Goal: Task Accomplishment & Management: Manage account settings

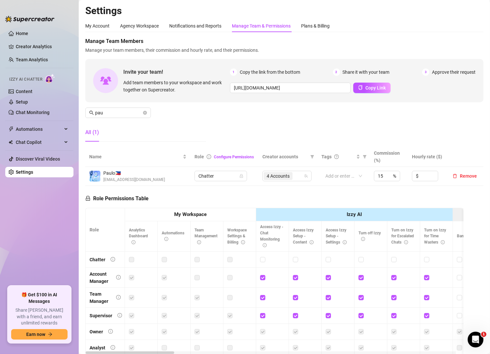
click at [55, 222] on ul "Home Creator Analytics Team Analytics Izzy AI Chatter Content Setup Chat Monito…" at bounding box center [39, 155] width 68 height 258
click at [320, 125] on div "Manage Team Members Manage your team members, their commission and hourly rate,…" at bounding box center [284, 91] width 398 height 109
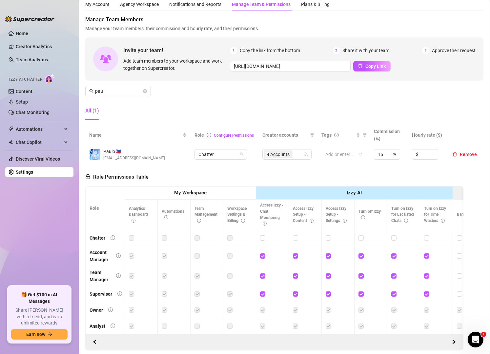
scroll to position [21, 0]
drag, startPoint x: 468, startPoint y: 46, endPoint x: 422, endPoint y: 53, distance: 46.4
click at [422, 53] on div "Invite your team! Add team members to your workspace and work together on Super…" at bounding box center [284, 59] width 398 height 43
click at [113, 92] on input "pau" at bounding box center [118, 91] width 47 height 7
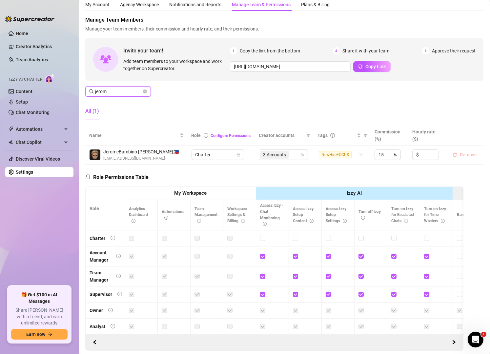
type input "jerom"
click at [460, 157] on span "Remove" at bounding box center [468, 154] width 17 height 5
click at [39, 59] on link "Team Analytics" at bounding box center [32, 59] width 32 height 5
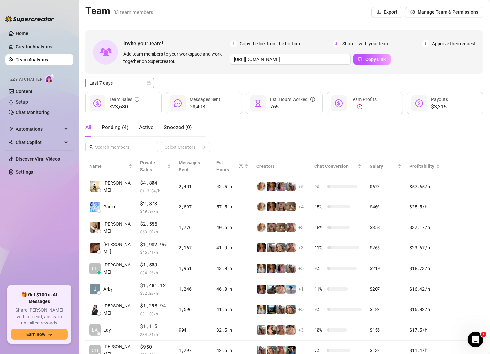
click at [147, 82] on icon "calendar" at bounding box center [149, 83] width 4 height 4
click at [111, 135] on div "Custom date" at bounding box center [119, 137] width 58 height 7
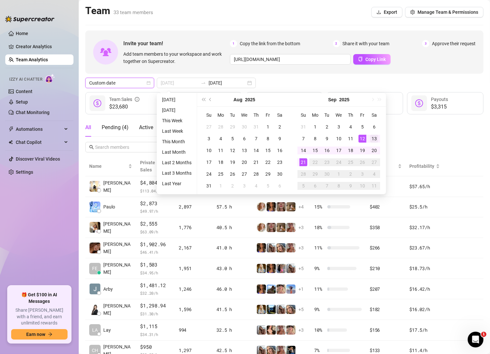
type input "[DATE]"
click at [370, 137] on div "13" at bounding box center [374, 139] width 8 height 8
type input "[DATE]"
click at [361, 151] on div "19" at bounding box center [362, 151] width 8 height 8
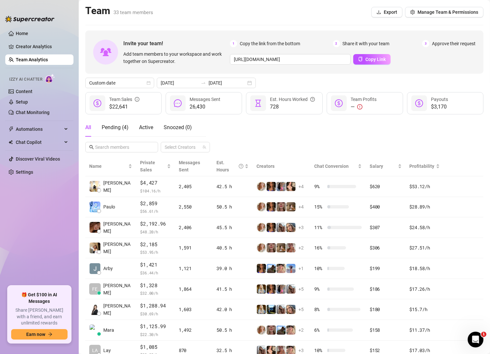
scroll to position [58, 0]
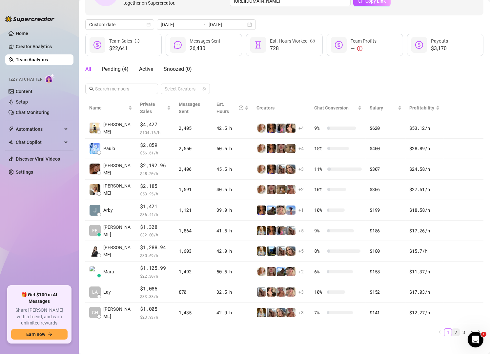
click at [452, 329] on link "2" at bounding box center [455, 332] width 7 height 7
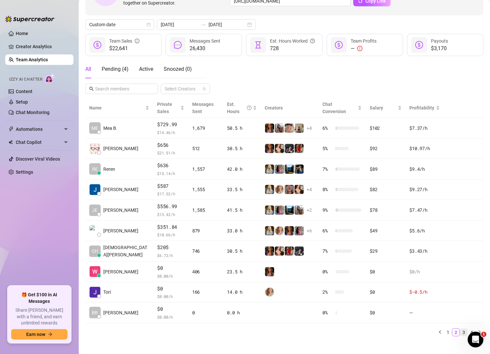
click at [460, 329] on link "3" at bounding box center [463, 332] width 7 height 7
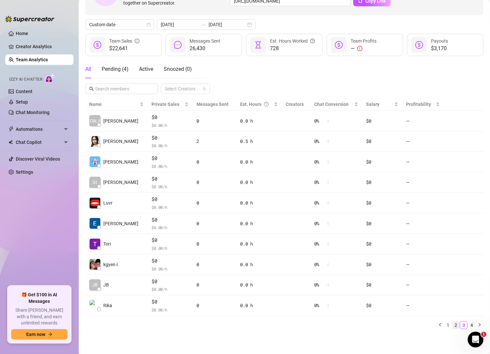
click at [452, 326] on link "2" at bounding box center [455, 325] width 7 height 7
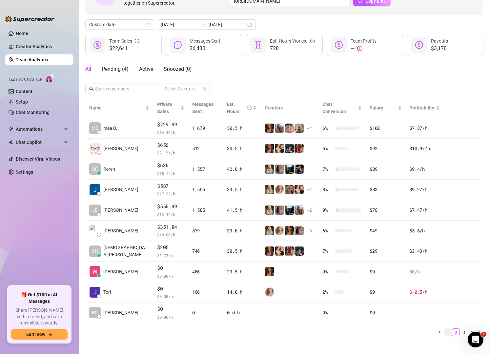
click at [444, 329] on link "1" at bounding box center [447, 332] width 7 height 7
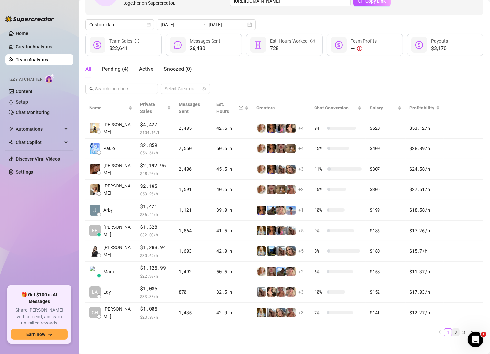
click at [452, 329] on link "2" at bounding box center [455, 332] width 7 height 7
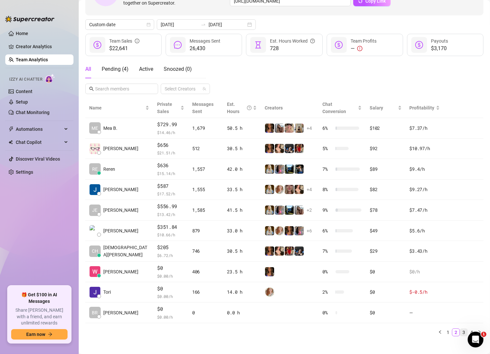
click at [460, 329] on link "3" at bounding box center [463, 332] width 7 height 7
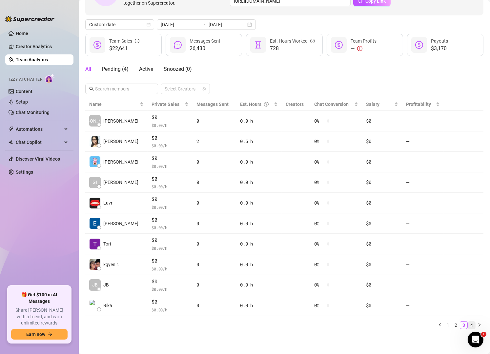
click at [468, 326] on link "4" at bounding box center [471, 325] width 7 height 7
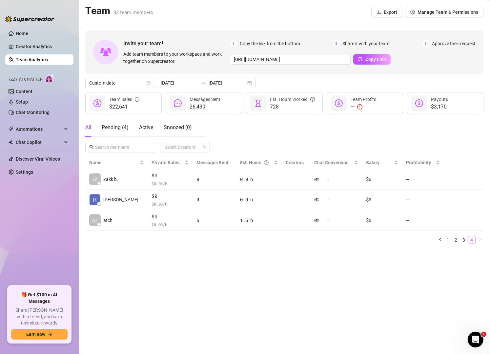
scroll to position [0, 0]
click at [460, 239] on link "3" at bounding box center [463, 239] width 7 height 7
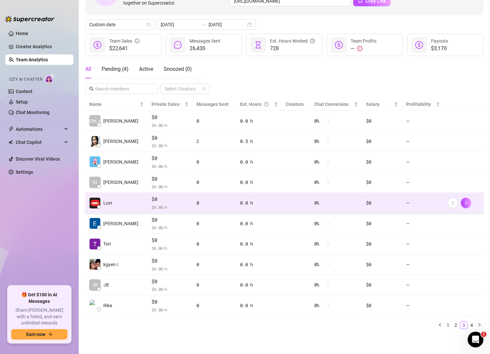
scroll to position [58, 0]
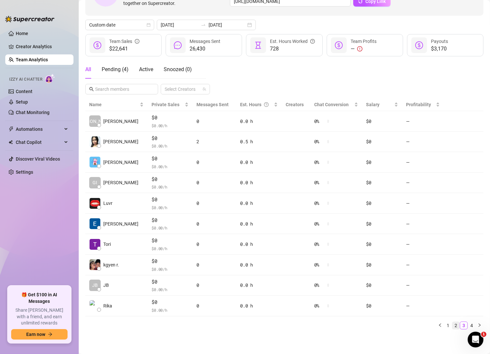
click at [452, 326] on li "2" at bounding box center [456, 326] width 8 height 8
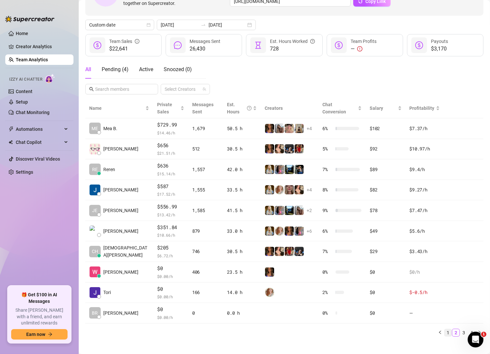
click at [444, 329] on link "1" at bounding box center [447, 332] width 7 height 7
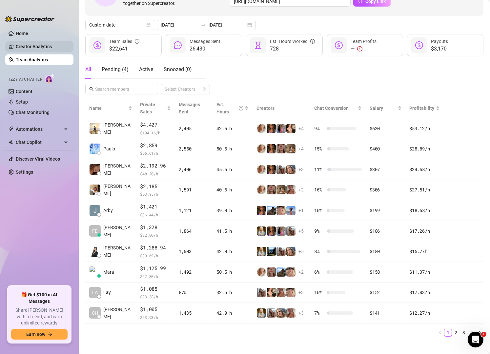
click at [50, 43] on link "Creator Analytics" at bounding box center [42, 46] width 52 height 10
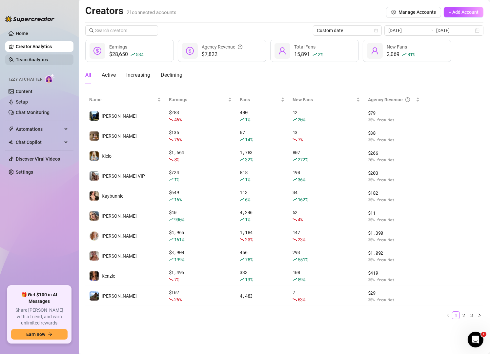
click at [24, 60] on link "Team Analytics" at bounding box center [32, 59] width 32 height 5
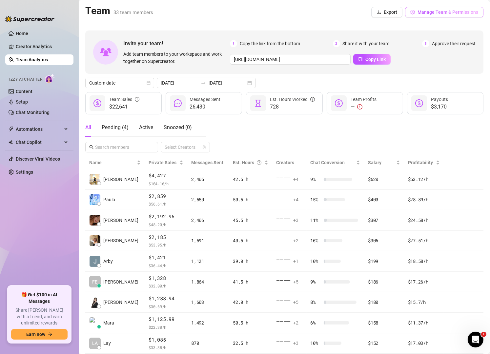
click at [421, 10] on span "Manage Team & Permissions" at bounding box center [447, 12] width 61 height 5
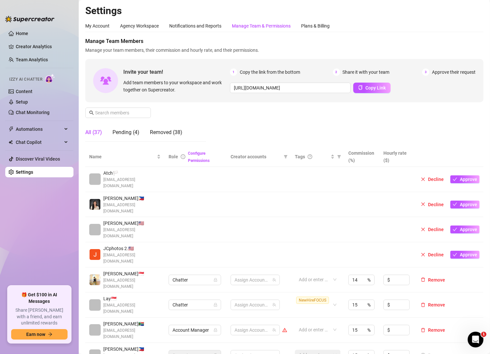
click at [255, 27] on div "Manage Team & Permissions" at bounding box center [261, 25] width 59 height 7
click at [121, 116] on input "text" at bounding box center [118, 112] width 47 height 7
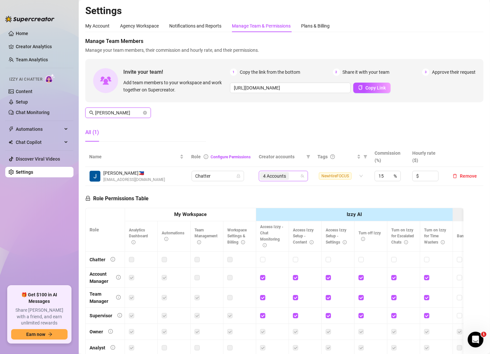
click at [288, 173] on div "4 Accounts" at bounding box center [280, 175] width 40 height 9
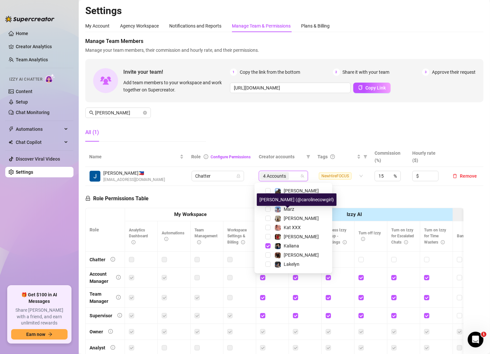
scroll to position [118, 0]
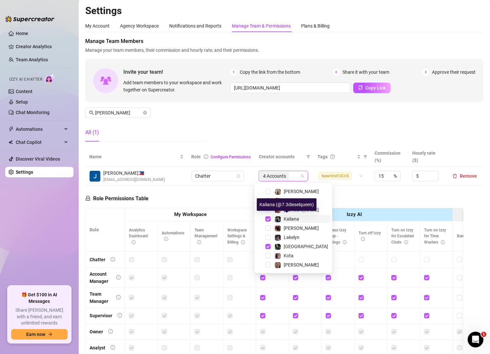
click at [289, 221] on span "Kaliana" at bounding box center [291, 218] width 15 height 5
click at [290, 228] on span "[PERSON_NAME]" at bounding box center [301, 227] width 35 height 5
click at [303, 125] on div "Manage Team Members Manage your team members, their commission and hourly rate,…" at bounding box center [284, 91] width 398 height 109
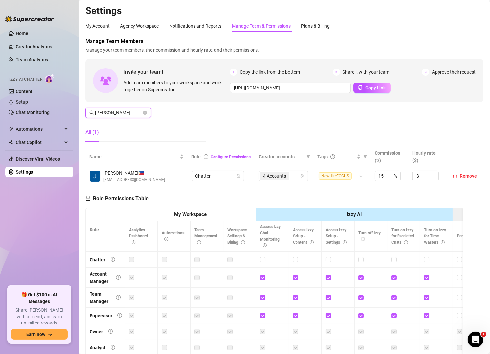
click at [118, 112] on input "[PERSON_NAME]" at bounding box center [118, 112] width 47 height 7
click at [291, 177] on div "6 Accounts" at bounding box center [280, 175] width 40 height 9
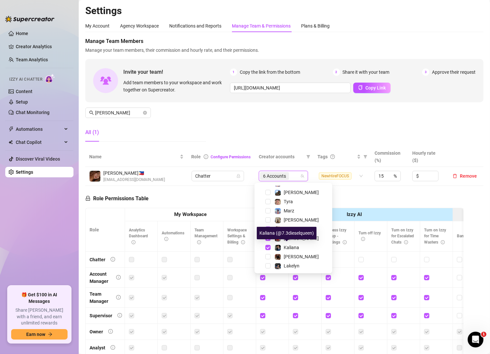
scroll to position [90, 0]
click at [295, 235] on span "[PERSON_NAME]" at bounding box center [301, 237] width 35 height 5
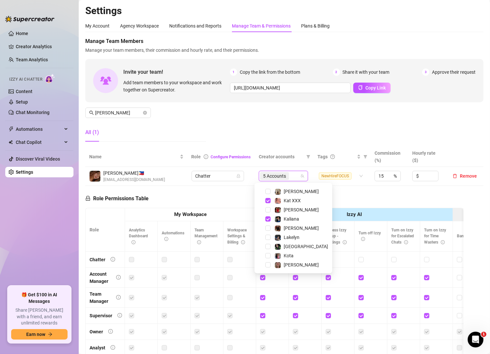
click at [292, 122] on div "Manage Team Members Manage your team members, their commission and hourly rate,…" at bounding box center [284, 91] width 398 height 109
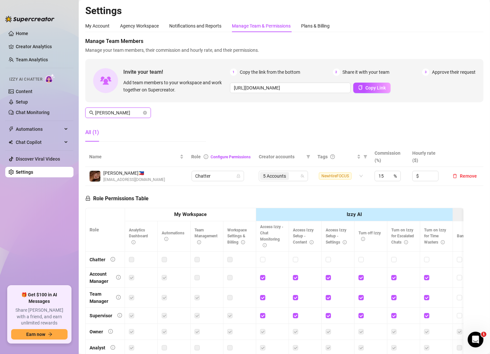
click at [114, 109] on input "[PERSON_NAME]" at bounding box center [118, 112] width 47 height 7
click at [114, 109] on input "ad" at bounding box center [118, 112] width 47 height 7
click at [297, 178] on div "7 Accounts" at bounding box center [284, 175] width 40 height 9
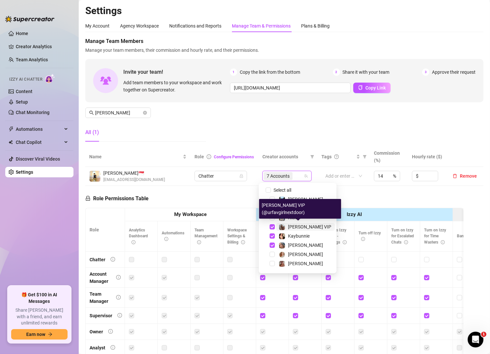
click at [288, 225] on span "[PERSON_NAME] VIP" at bounding box center [309, 226] width 43 height 5
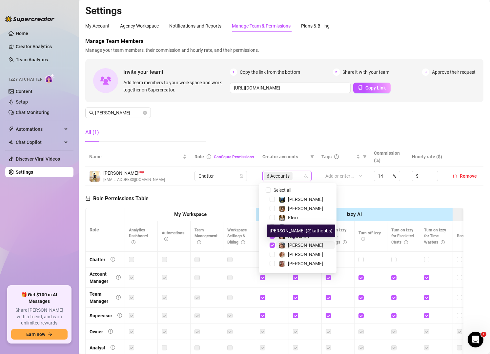
click at [293, 246] on span "[PERSON_NAME]" at bounding box center [305, 245] width 35 height 5
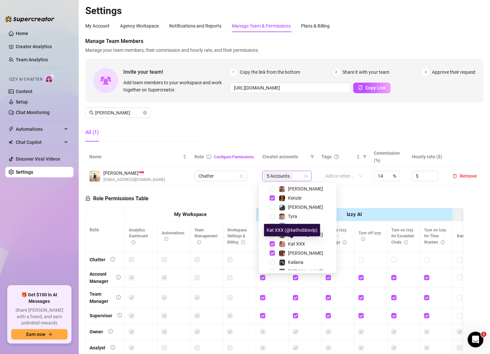
scroll to position [74, 0]
click at [293, 245] on span "Kat XXX" at bounding box center [296, 244] width 17 height 5
click at [245, 135] on div "Manage Team Members Manage your team members, their commission and hourly rate,…" at bounding box center [284, 91] width 398 height 109
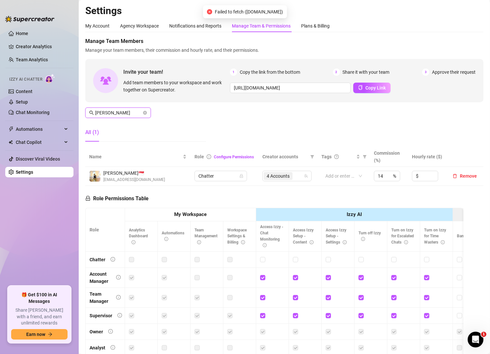
click at [123, 114] on input "[PERSON_NAME]" at bounding box center [118, 112] width 47 height 7
click at [293, 172] on div "5 Accounts" at bounding box center [284, 175] width 40 height 9
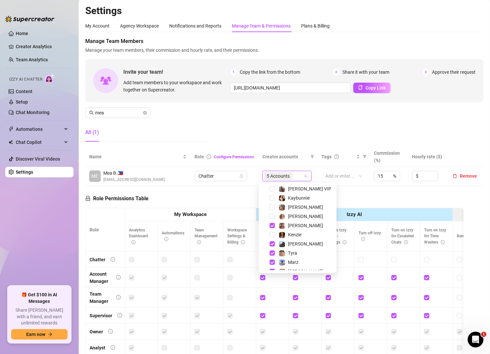
scroll to position [40, 0]
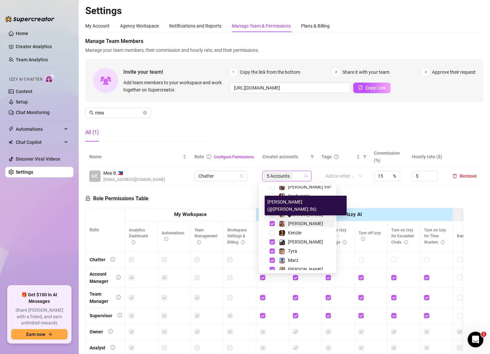
click at [294, 222] on span "[PERSON_NAME]" at bounding box center [305, 223] width 35 height 5
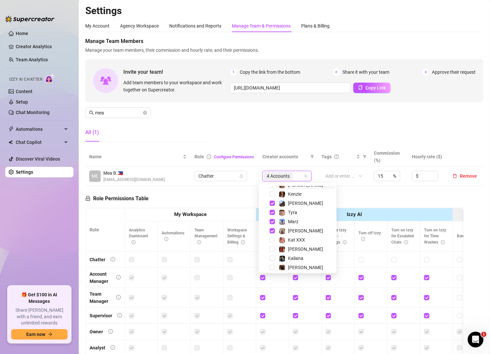
scroll to position [92, 0]
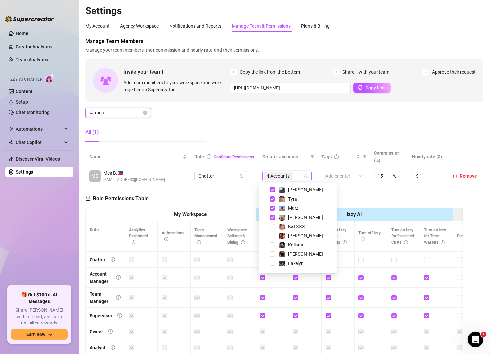
click at [121, 112] on input "mea" at bounding box center [118, 112] width 47 height 7
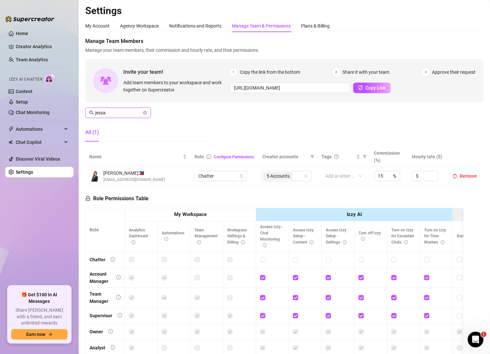
type input "jessa"
click at [143, 136] on div "All (1)" at bounding box center [145, 132] width 121 height 18
click at [295, 177] on div "5 Accounts" at bounding box center [284, 175] width 40 height 9
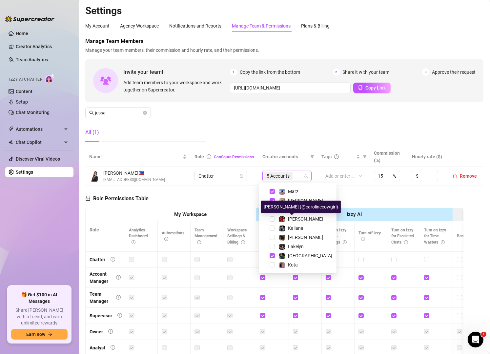
scroll to position [118, 0]
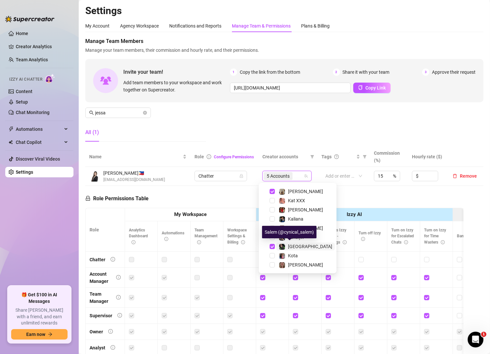
click at [289, 244] on span "[GEOGRAPHIC_DATA]" at bounding box center [310, 246] width 44 height 5
click at [233, 136] on div "Manage Team Members Manage your team members, their commission and hourly rate,…" at bounding box center [284, 91] width 398 height 109
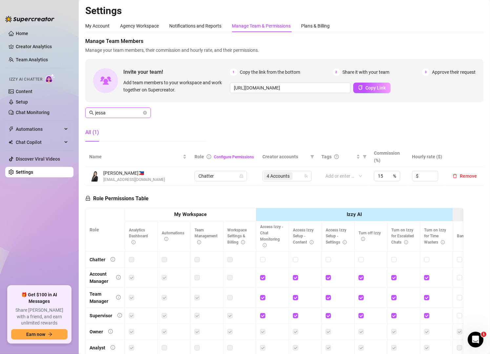
click at [130, 114] on input "jessa" at bounding box center [118, 112] width 47 height 7
click at [27, 60] on link "Team Analytics" at bounding box center [32, 59] width 32 height 5
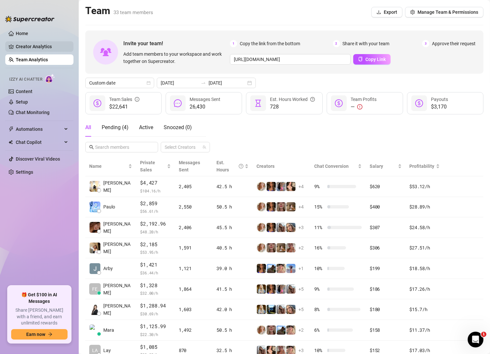
click at [41, 49] on link "Creator Analytics" at bounding box center [42, 46] width 52 height 10
